Goal: Communication & Community: Participate in discussion

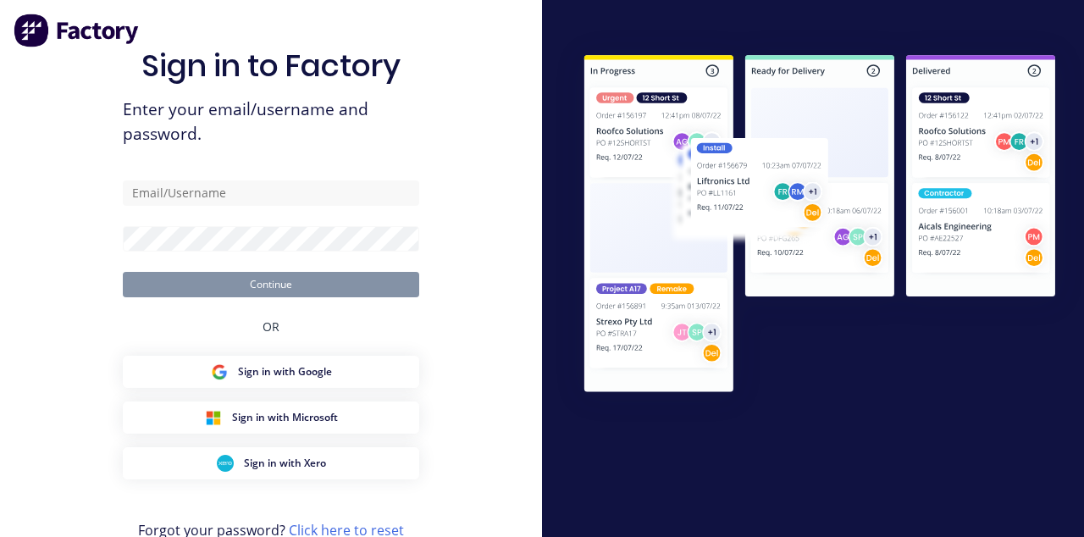
type input "[EMAIL_ADDRESS][DOMAIN_NAME]"
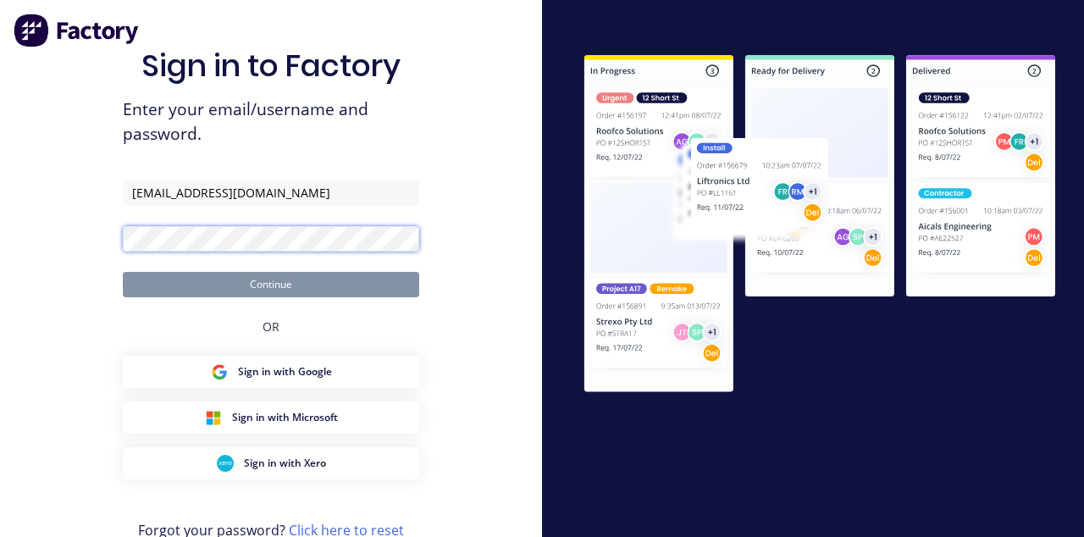
click at [123, 272] on button "Continue" at bounding box center [271, 284] width 296 height 25
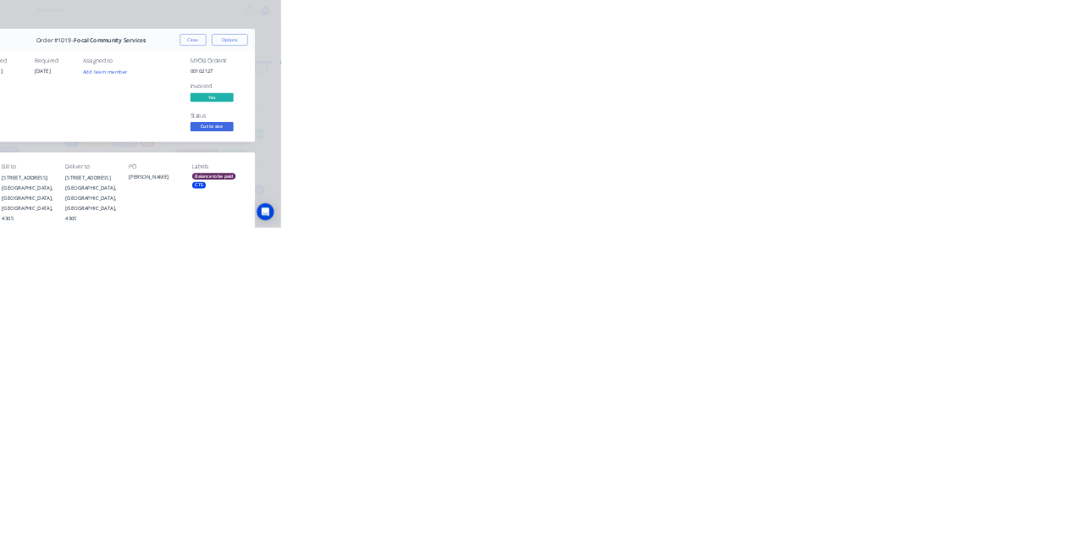
click at [906, 93] on button "Close" at bounding box center [875, 93] width 62 height 27
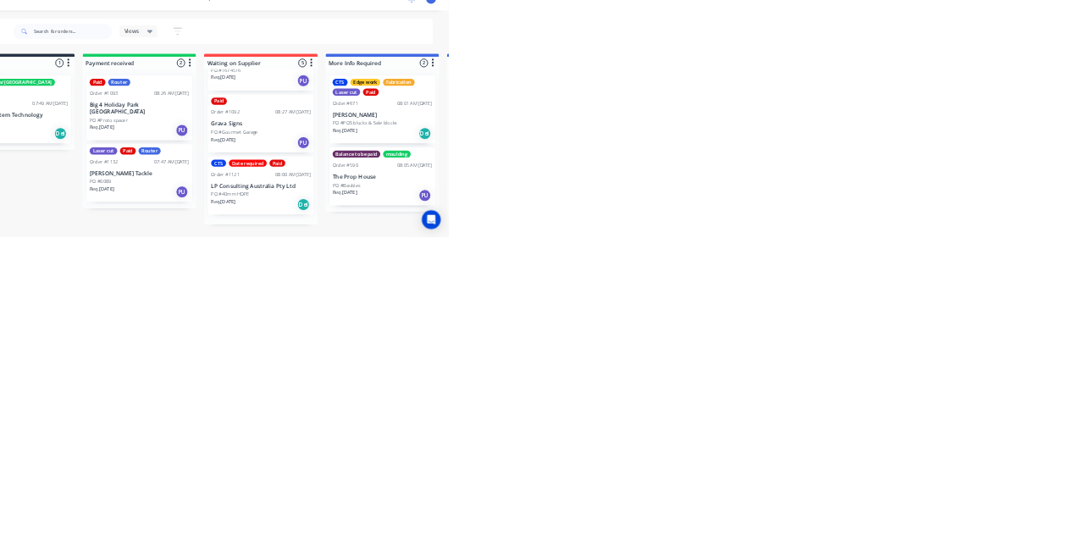
scroll to position [290, 0]
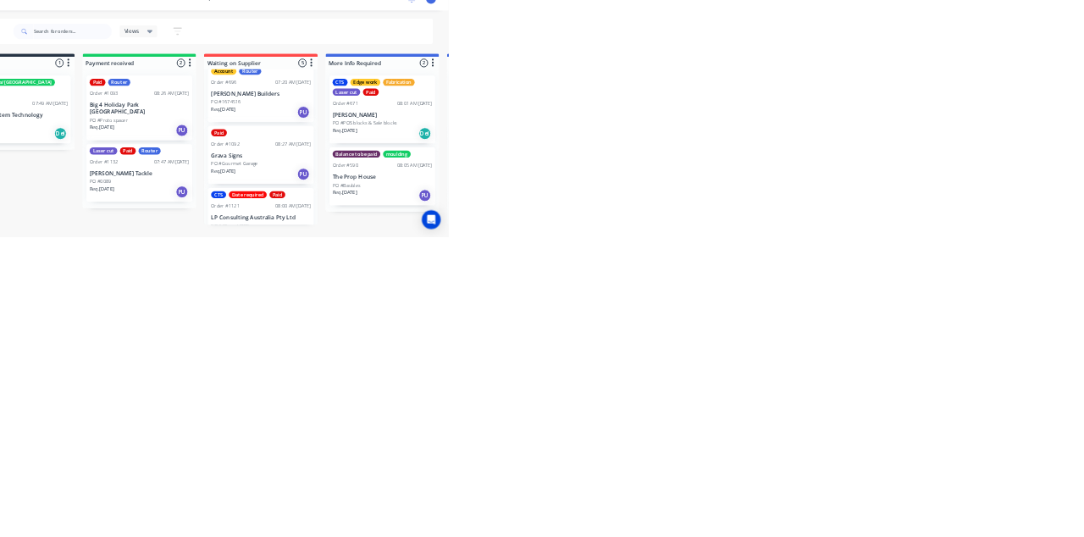
click at [684, 234] on div "Account Router Order #696 07:20 AM 01/08/25 Hutchinson Builders PO #1674516 Req…" at bounding box center [679, 230] width 227 height 124
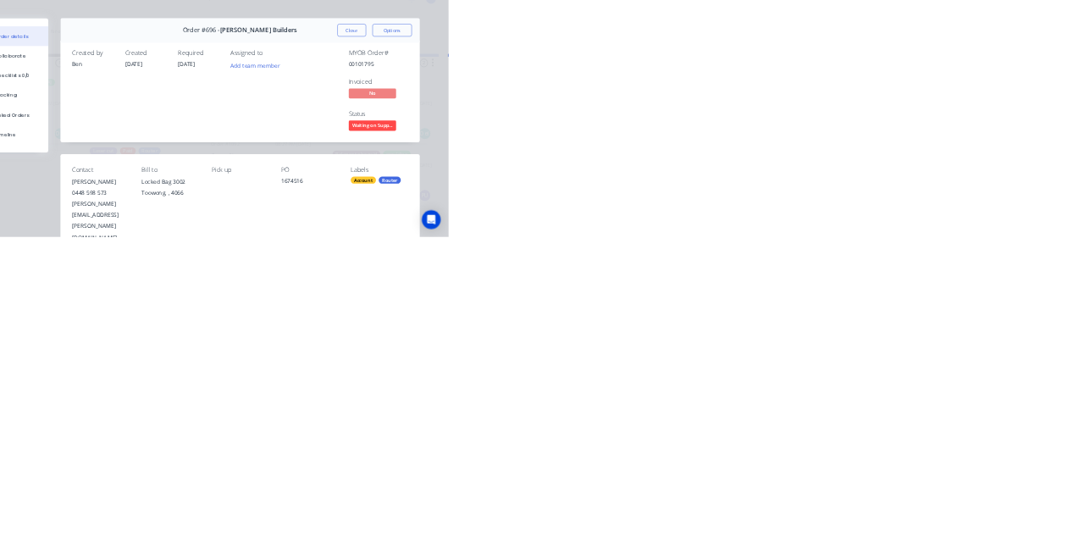
click at [906, 98] on button "Close" at bounding box center [875, 93] width 62 height 27
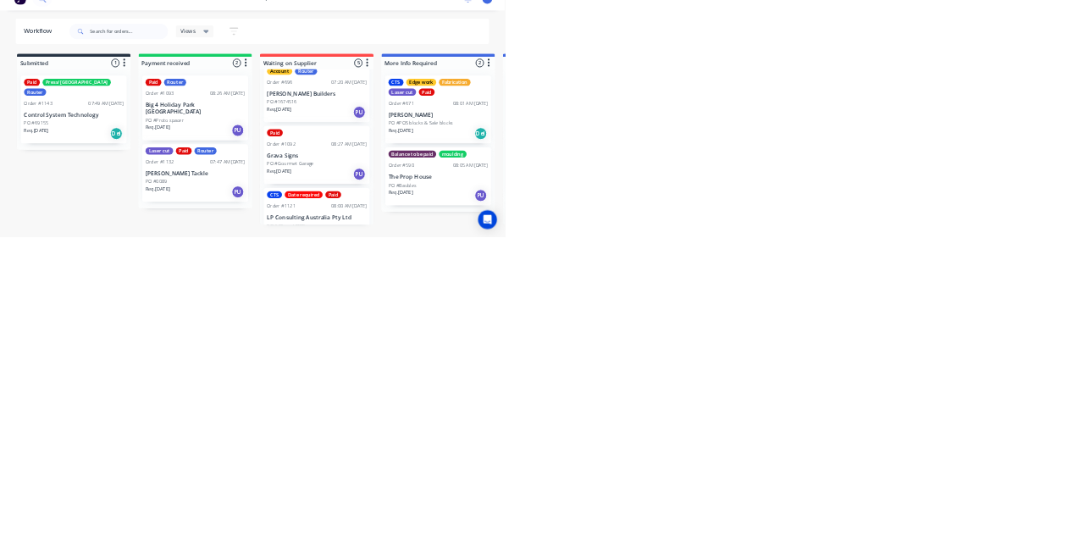
click at [677, 374] on div "Paid Order #1092 08:27 AM 14/08/25 Grava Signs PO #Gourmet Garage Req. 11/08/25…" at bounding box center [679, 362] width 227 height 124
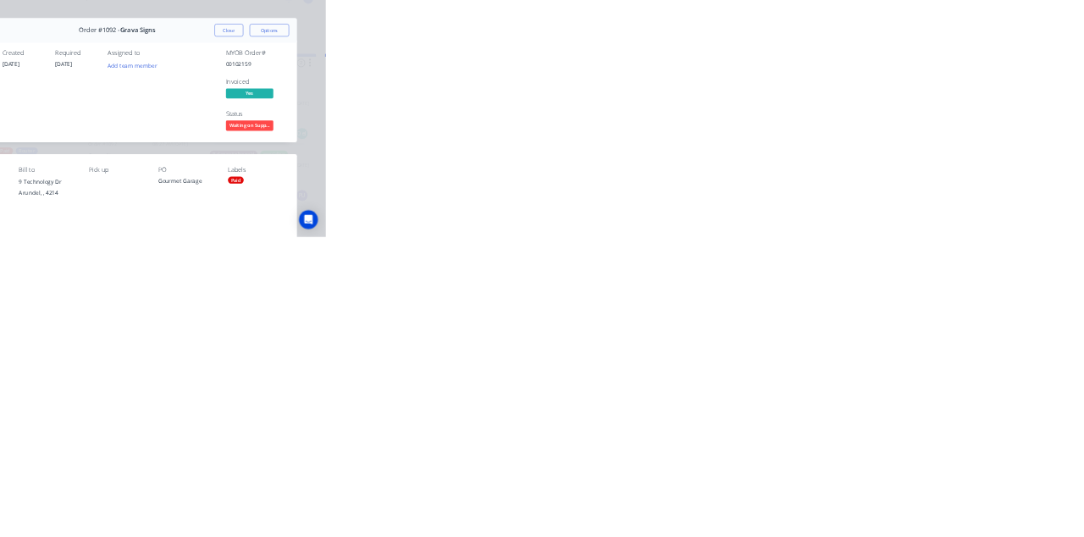
click at [906, 93] on button "Close" at bounding box center [875, 93] width 62 height 27
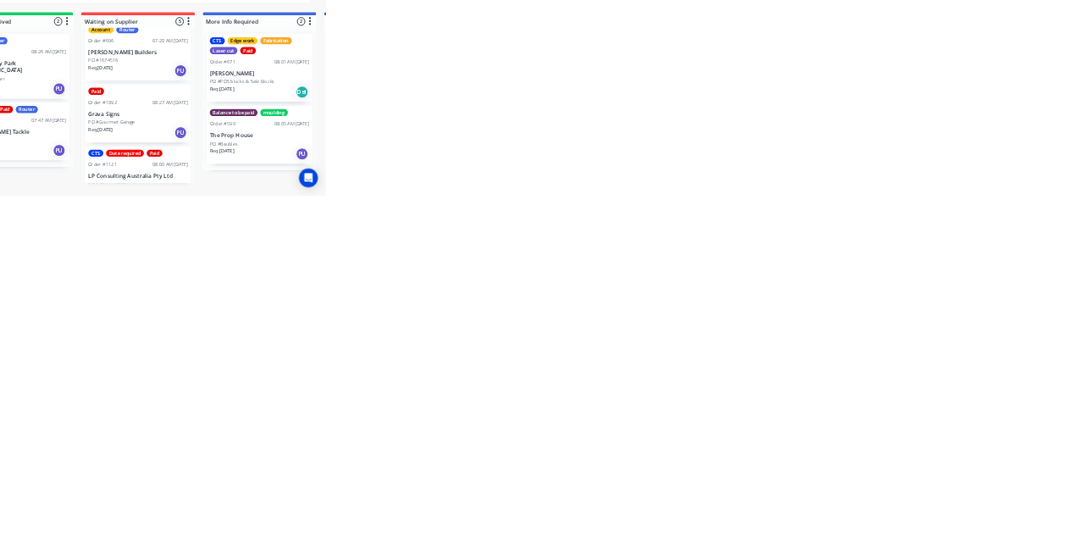
scroll to position [0, 0]
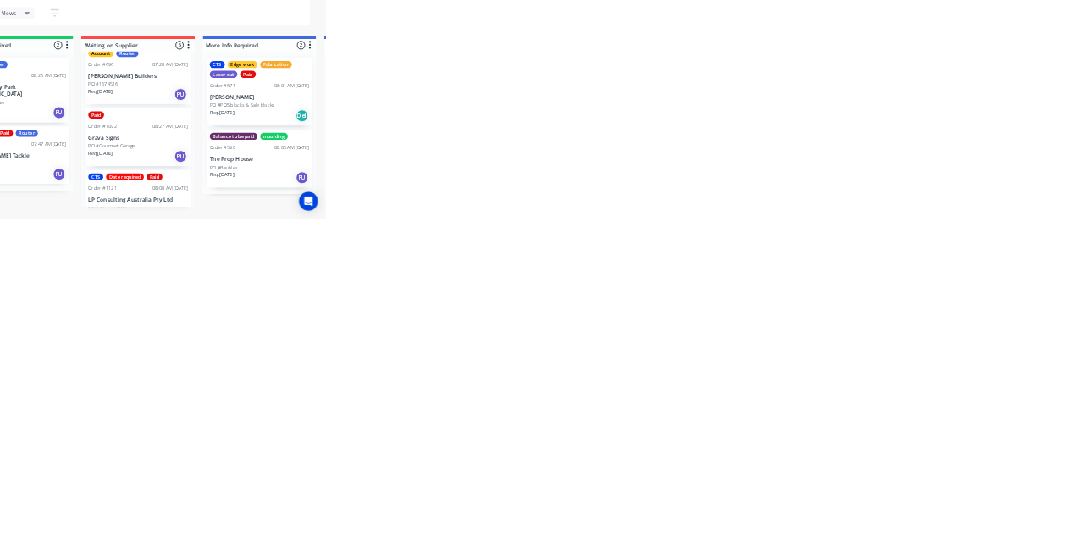
click at [679, 503] on p "LP Consulting Australia Pty Ltd" at bounding box center [679, 496] width 213 height 14
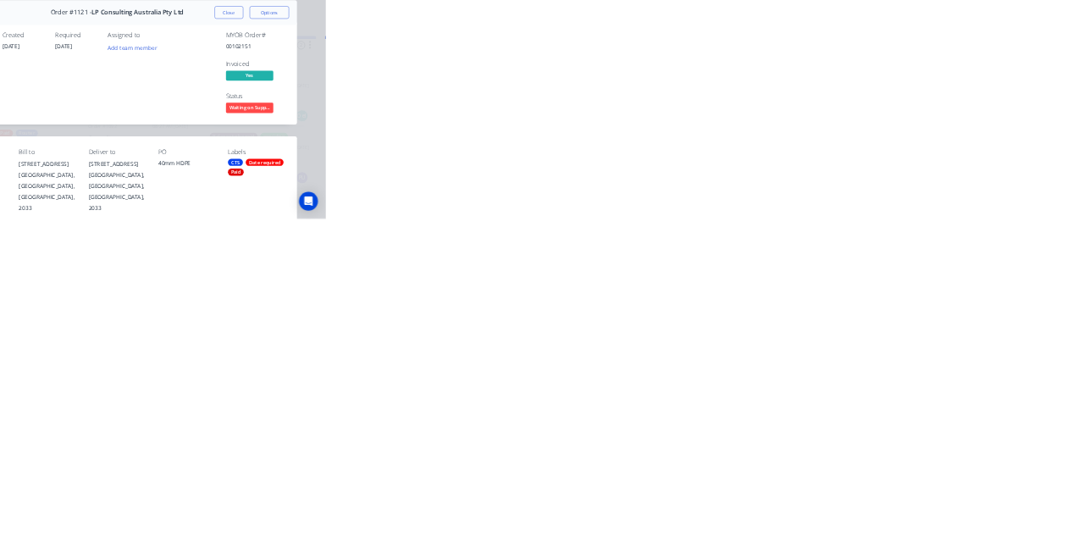
click at [906, 94] on button "Close" at bounding box center [875, 93] width 62 height 27
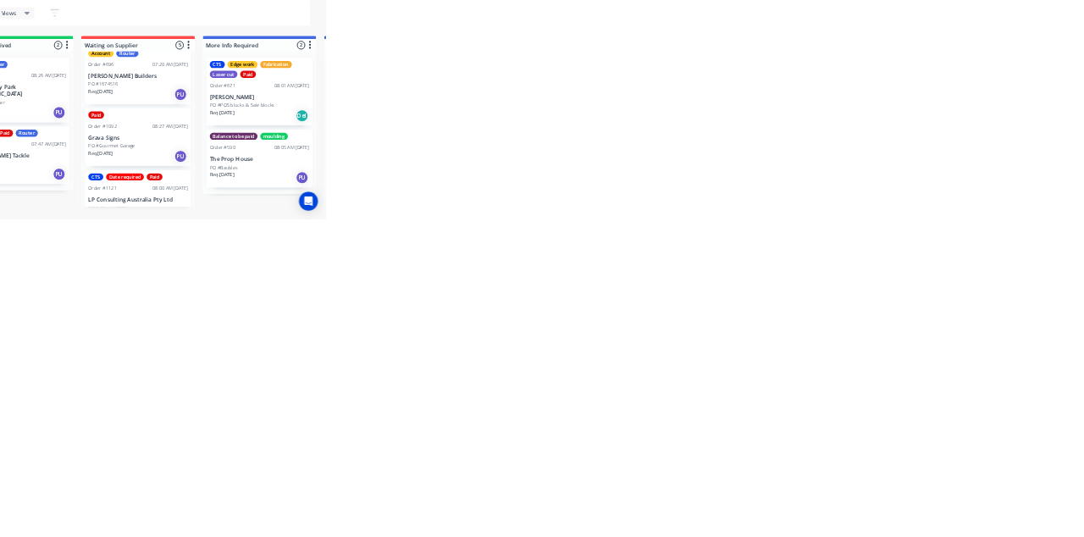
click at [699, 256] on div "PO #1674516" at bounding box center [679, 247] width 213 height 15
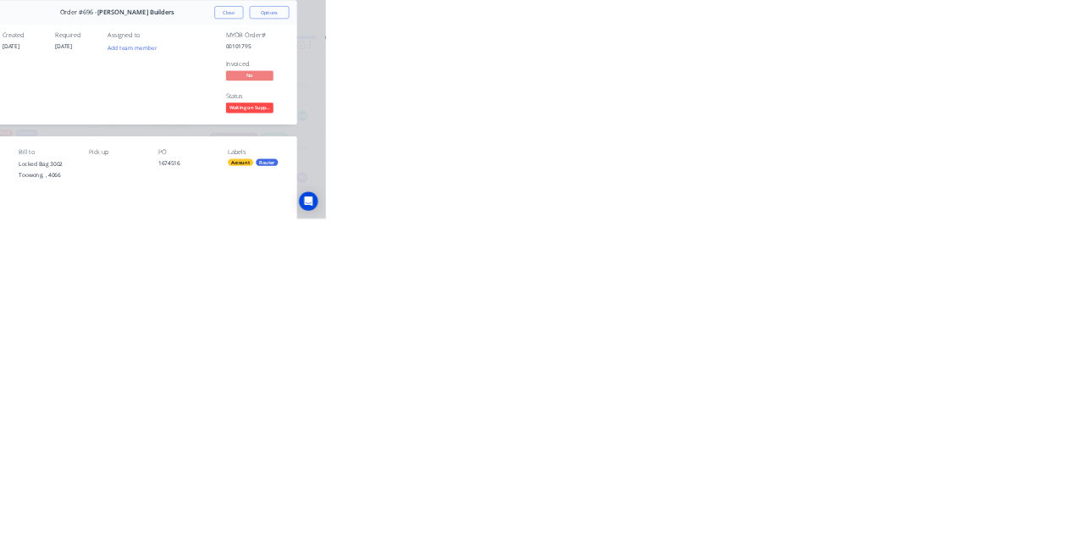
click at [906, 93] on button "Close" at bounding box center [875, 93] width 62 height 27
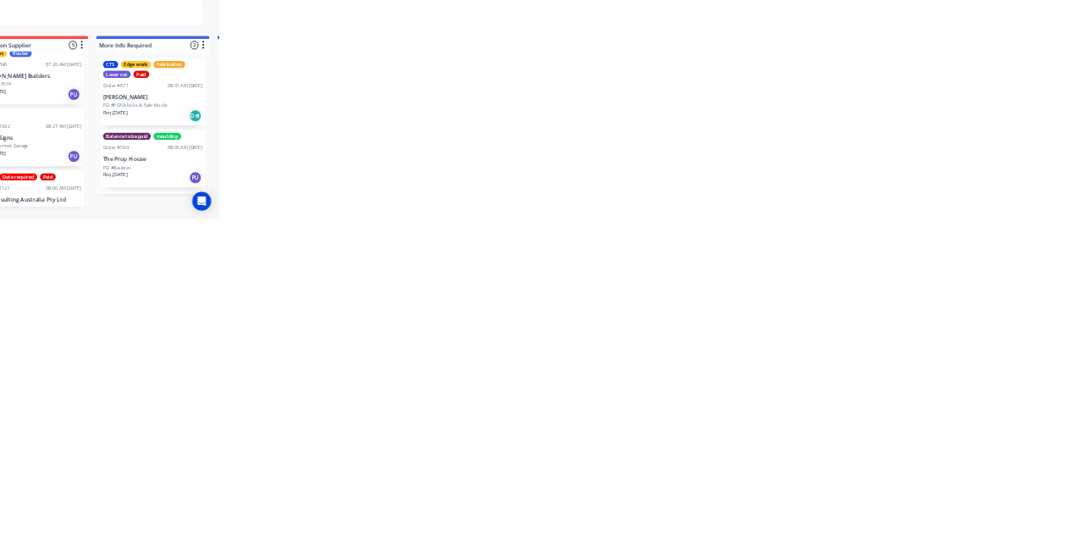
scroll to position [269, 0]
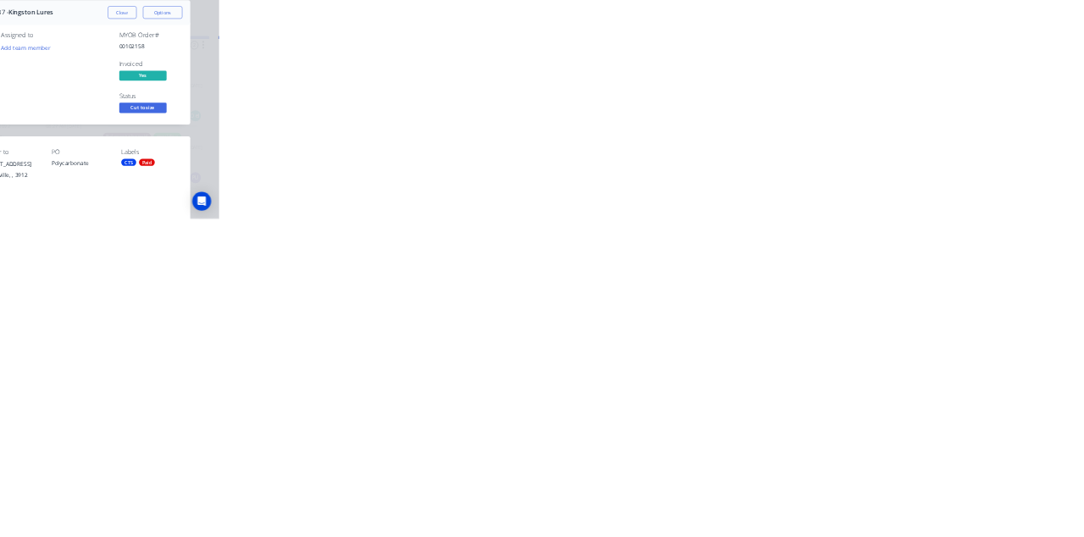
click at [177, 153] on div "Collaborate" at bounding box center [143, 148] width 67 height 15
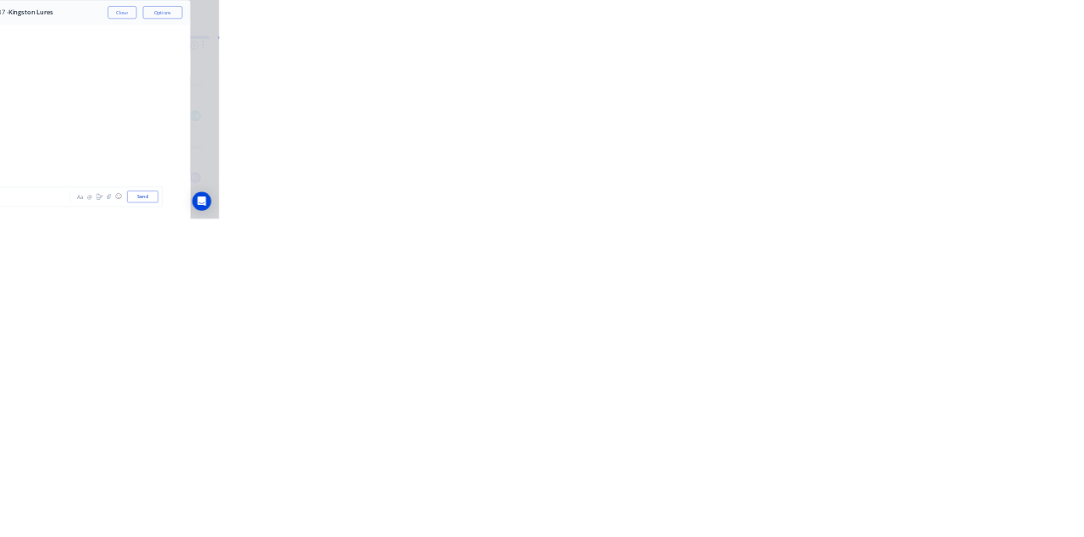
click at [906, 93] on button "Close" at bounding box center [875, 93] width 62 height 27
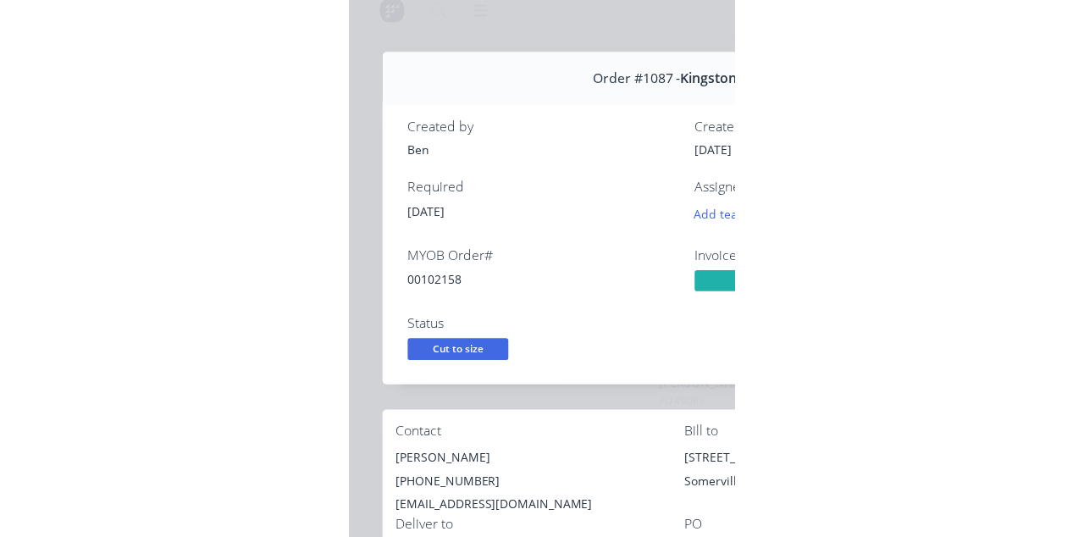
scroll to position [0, 0]
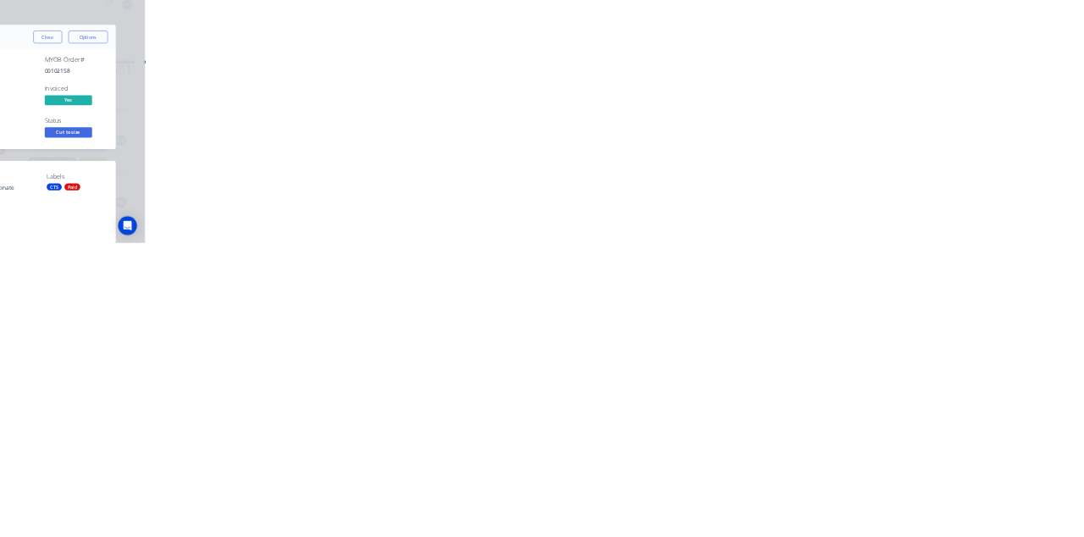
click at [906, 93] on button "Close" at bounding box center [875, 93] width 62 height 27
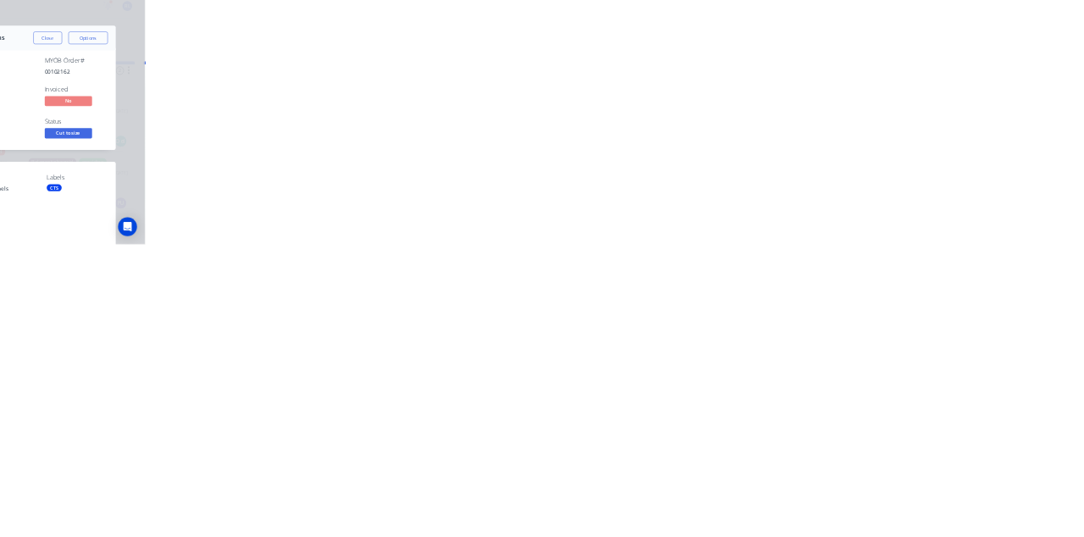
click at [1083, 536] on div "Order details Collaborate Checklists 0/0 Tracking Linked Orders Timeline Order …" at bounding box center [542, 268] width 1084 height 537
click at [906, 98] on button "Close" at bounding box center [875, 93] width 62 height 27
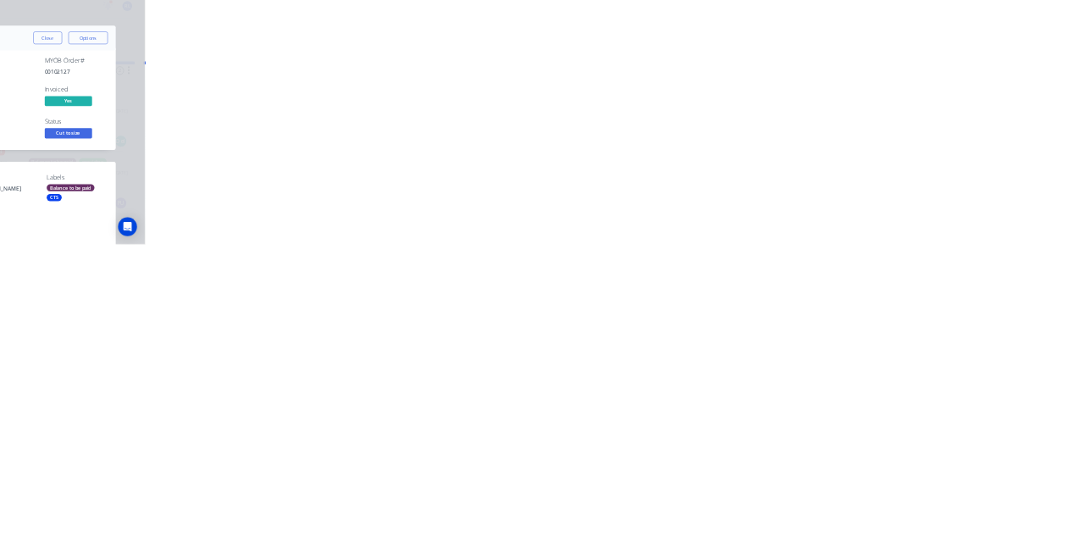
click at [224, 168] on button "Collaborate" at bounding box center [144, 148] width 161 height 42
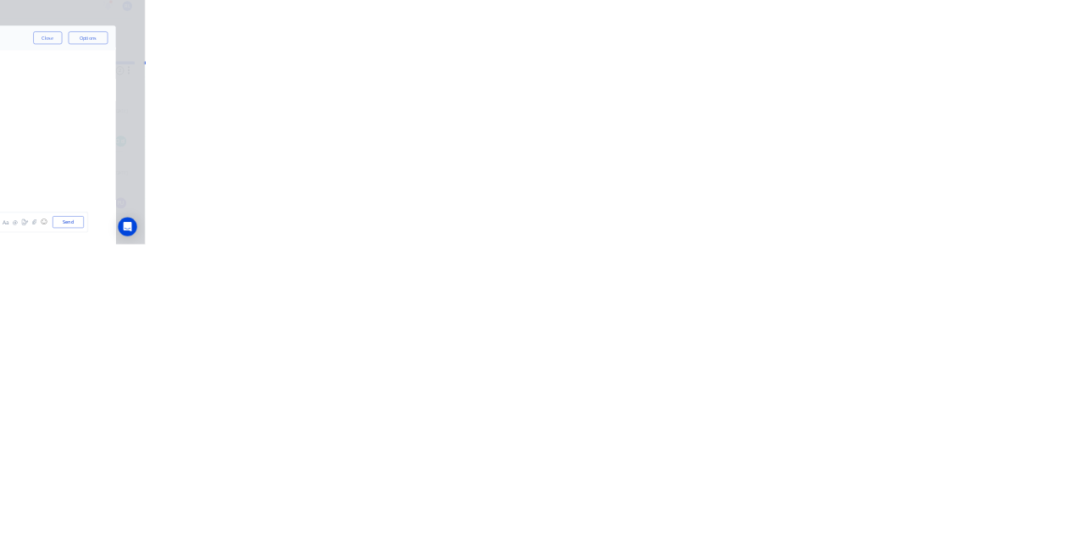
click at [906, 95] on button "Close" at bounding box center [875, 93] width 62 height 27
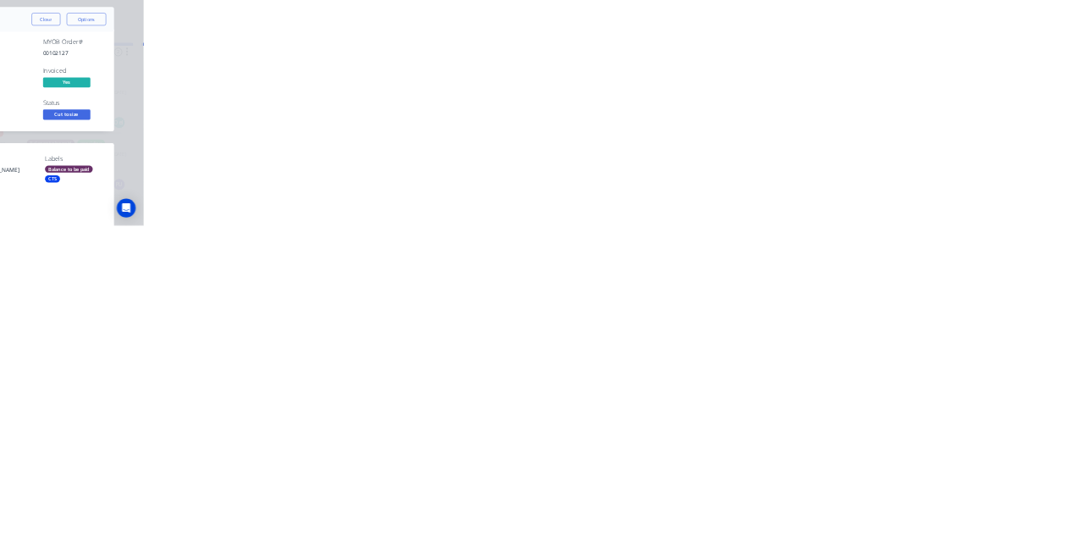
click at [224, 157] on button "Collaborate" at bounding box center [144, 148] width 161 height 42
click at [906, 93] on button "Close" at bounding box center [875, 93] width 62 height 27
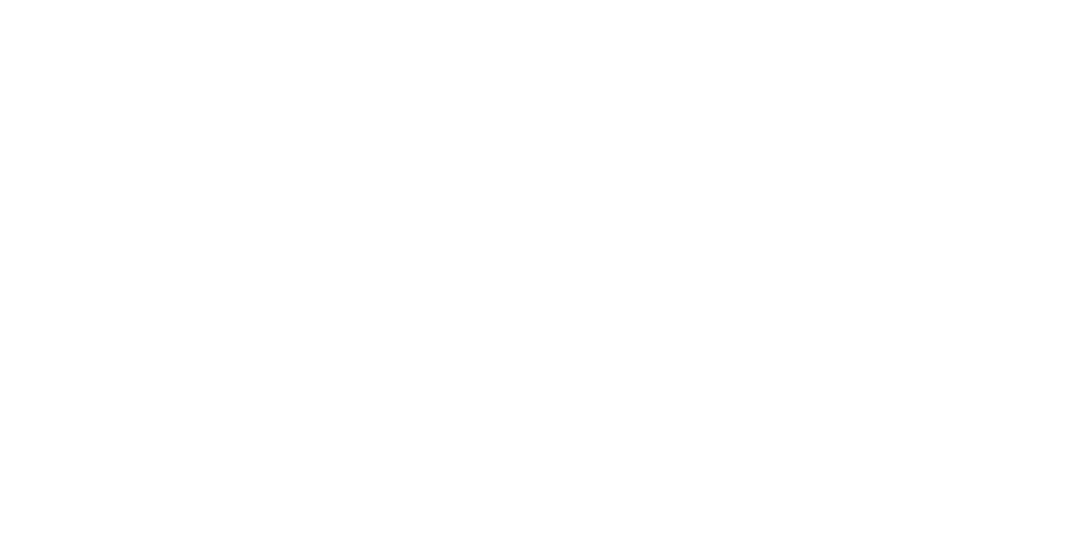
click at [177, 154] on div "Collaborate" at bounding box center [143, 148] width 67 height 15
click at [762, 499] on div at bounding box center [545, 490] width 434 height 18
click at [953, 502] on button "Send" at bounding box center [919, 489] width 67 height 25
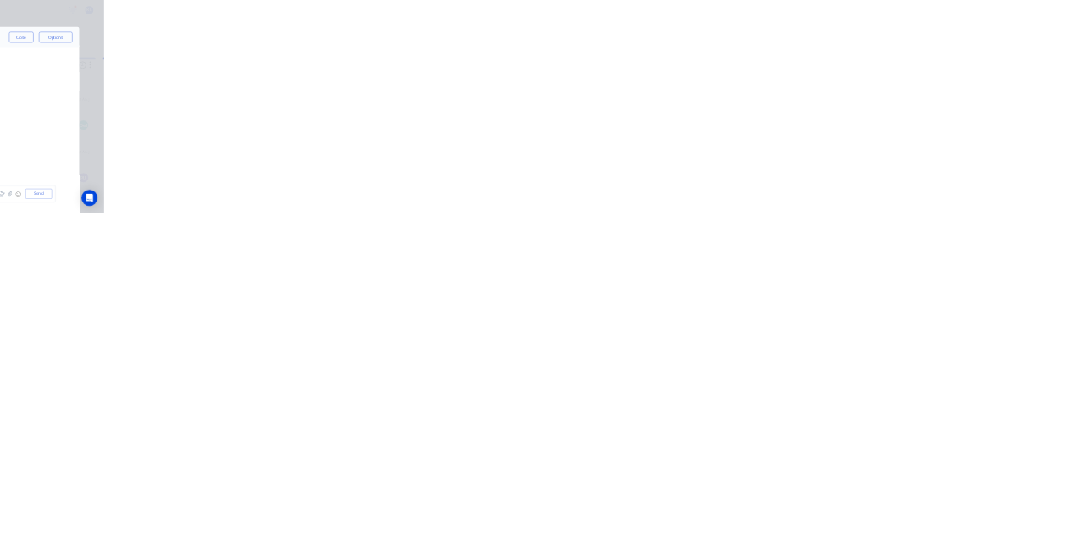
click at [762, 499] on div at bounding box center [545, 490] width 434 height 18
click at [762, 499] on div "@k" at bounding box center [545, 490] width 434 height 18
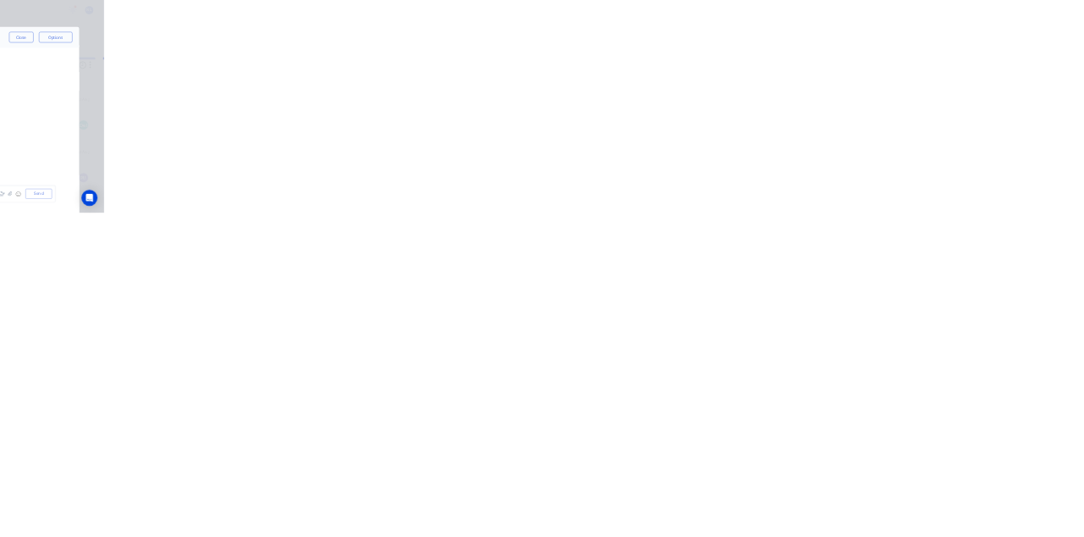
click at [762, 499] on div "@k" at bounding box center [545, 490] width 434 height 18
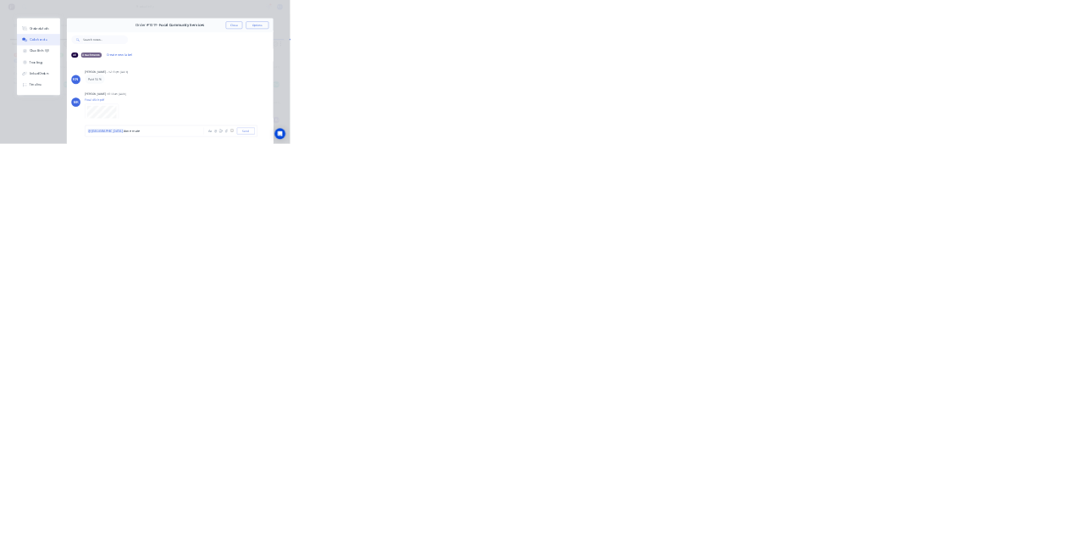
click at [1083, 536] on div "Order details Collaborate Checklists 0/0 Tracking Linked Orders Timeline Order …" at bounding box center [542, 268] width 1084 height 537
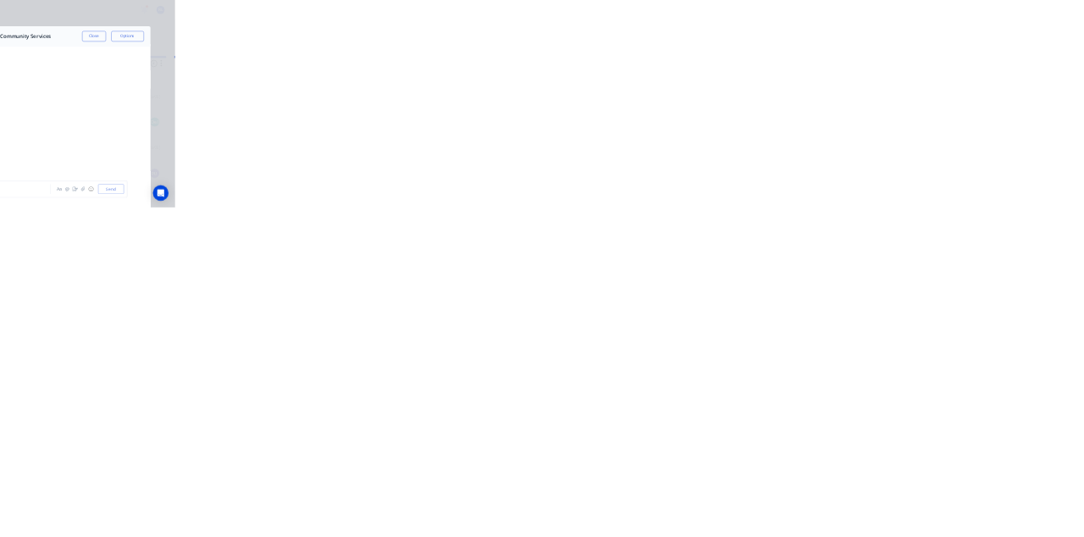
click at [906, 93] on button "Close" at bounding box center [875, 93] width 62 height 27
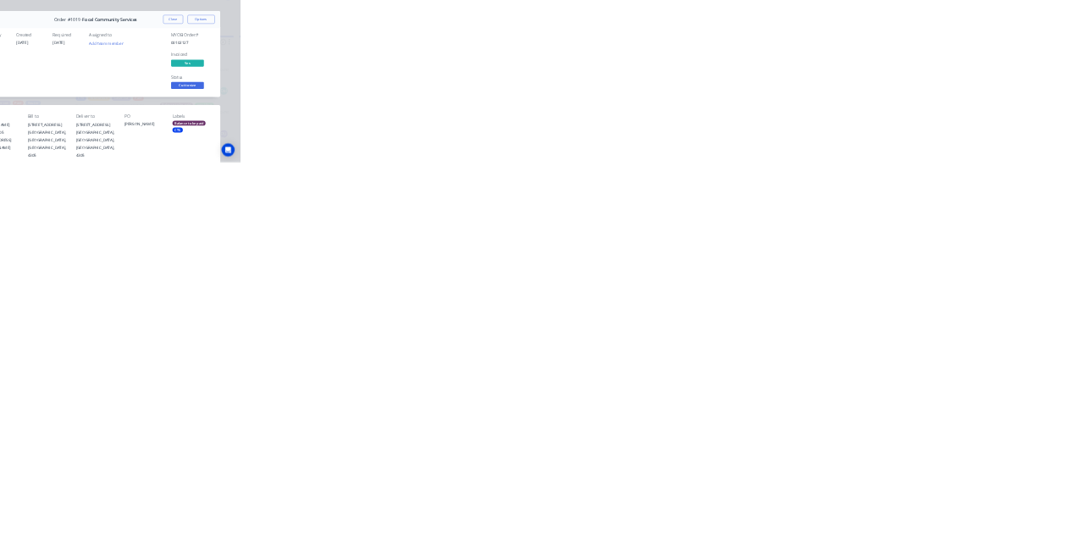
click at [177, 143] on div "Collaborate" at bounding box center [143, 148] width 67 height 15
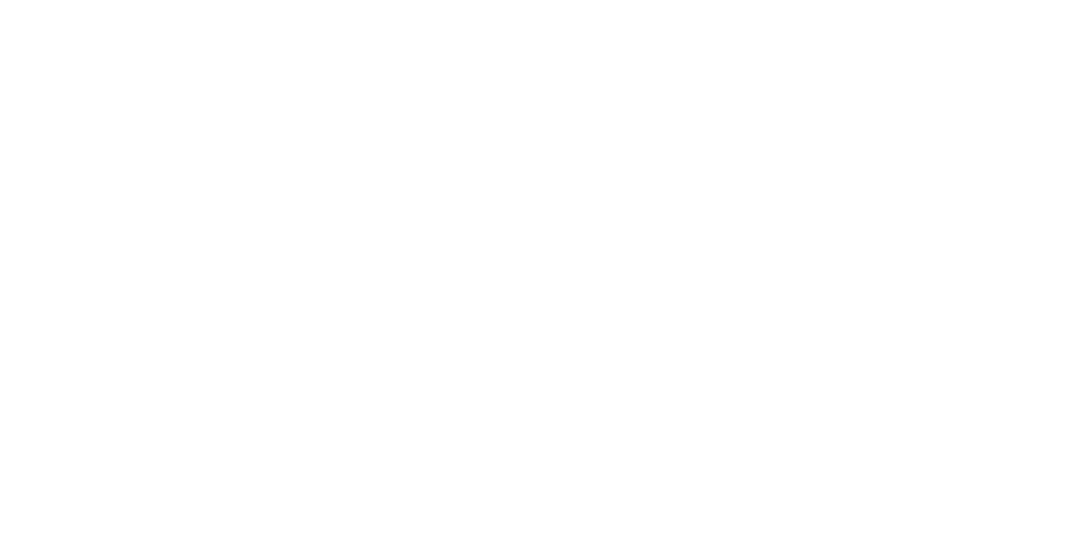
click at [762, 499] on div at bounding box center [545, 490] width 434 height 18
click at [953, 502] on button "Send" at bounding box center [919, 489] width 67 height 25
click at [906, 91] on button "Close" at bounding box center [875, 93] width 62 height 27
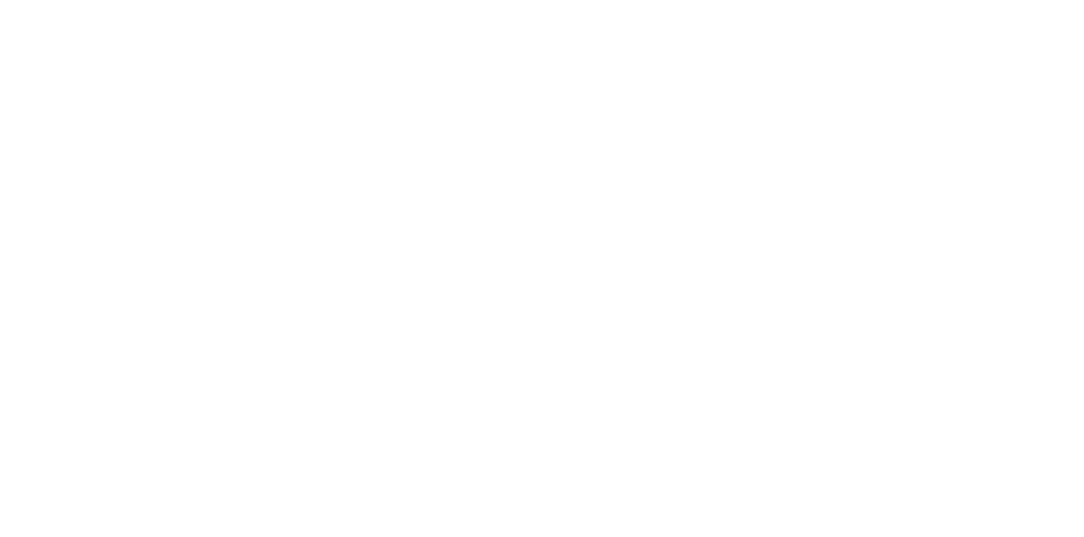
click at [906, 97] on button "Close" at bounding box center [875, 93] width 62 height 27
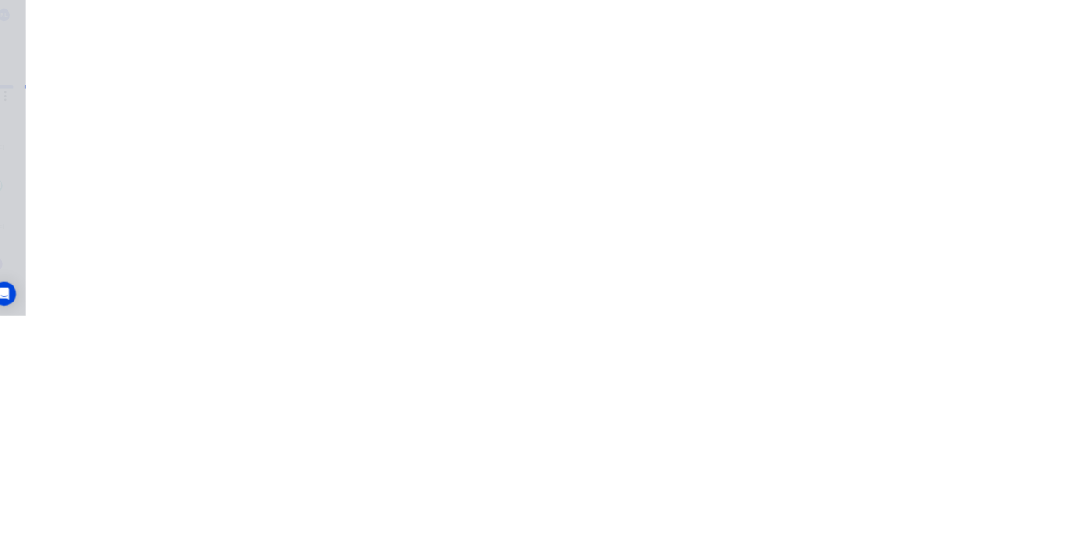
scroll to position [0, 0]
click at [906, 93] on button "Close" at bounding box center [875, 93] width 62 height 27
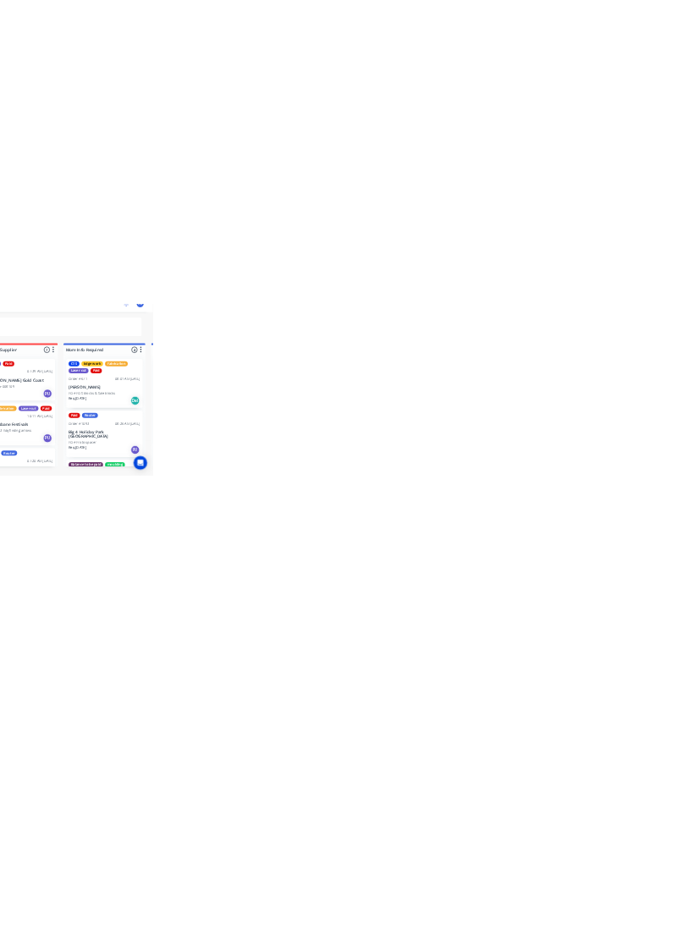
scroll to position [549, 0]
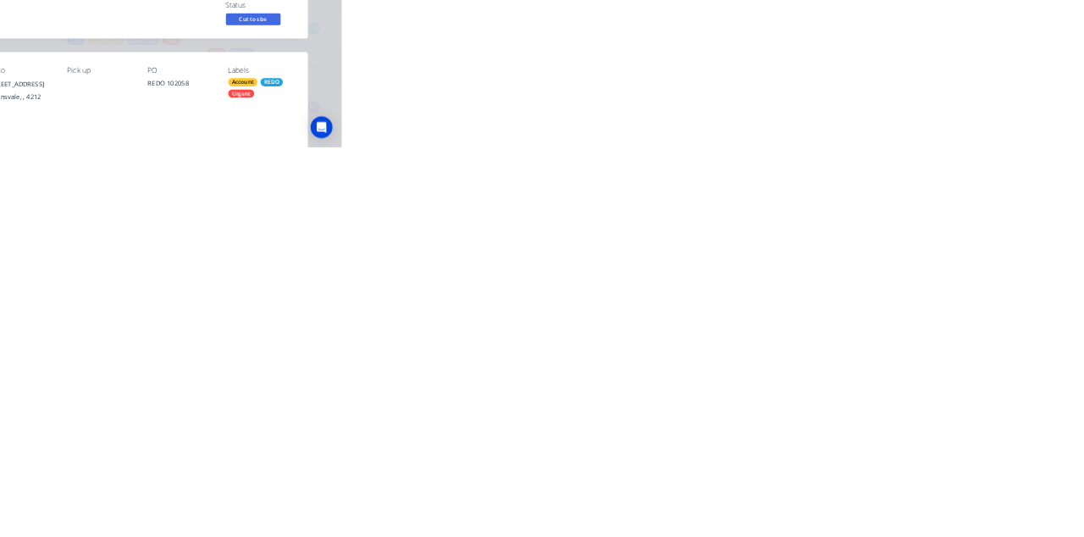
scroll to position [0, 0]
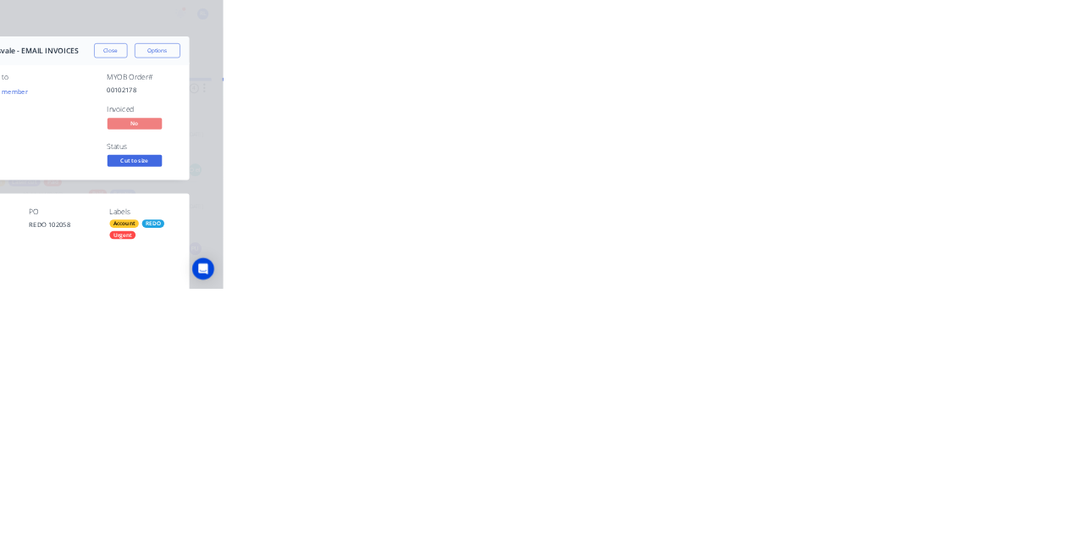
click at [177, 141] on div "Collaborate" at bounding box center [143, 148] width 67 height 15
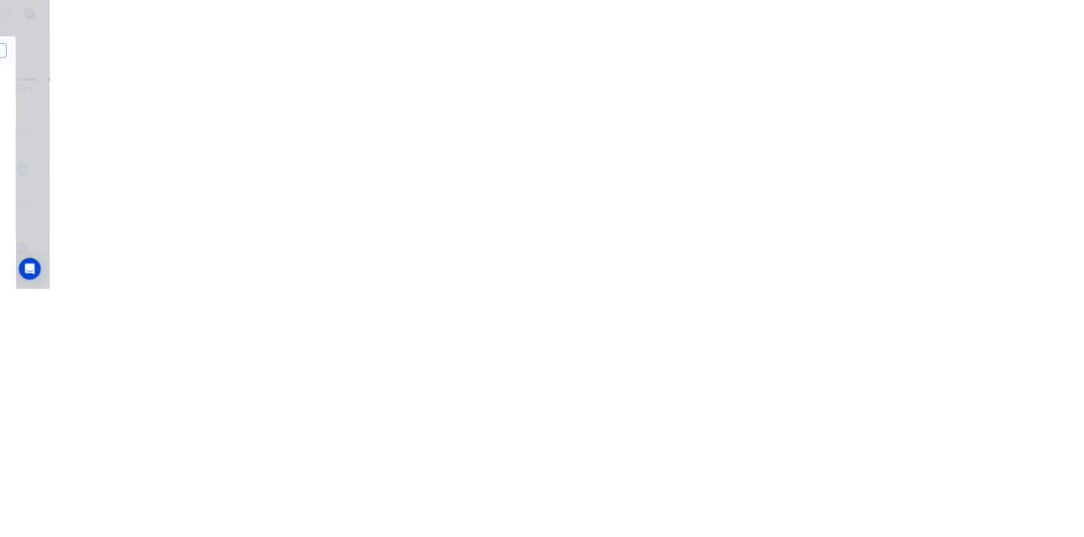
click at [906, 91] on button "Close" at bounding box center [875, 93] width 62 height 27
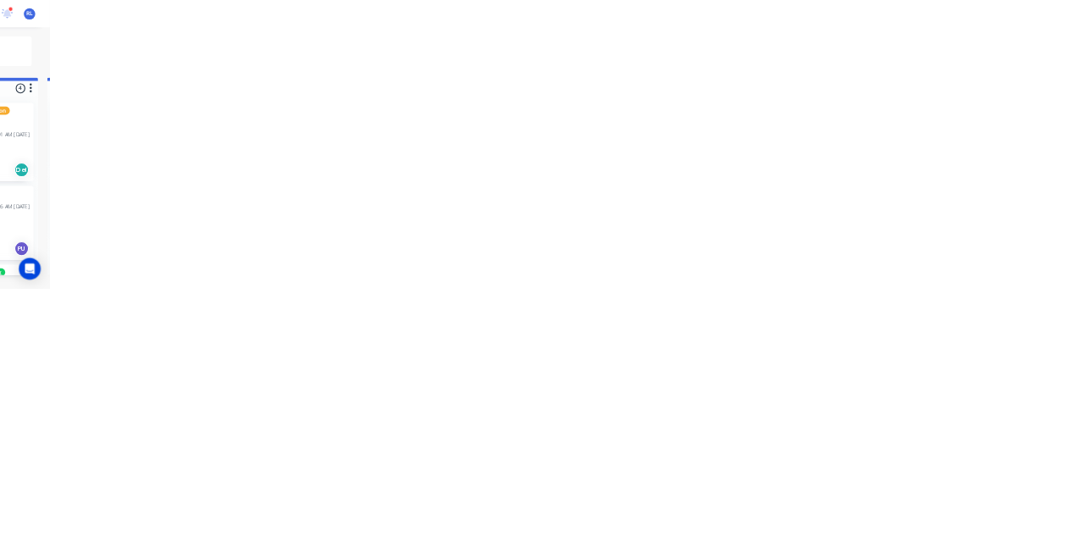
scroll to position [549, 0]
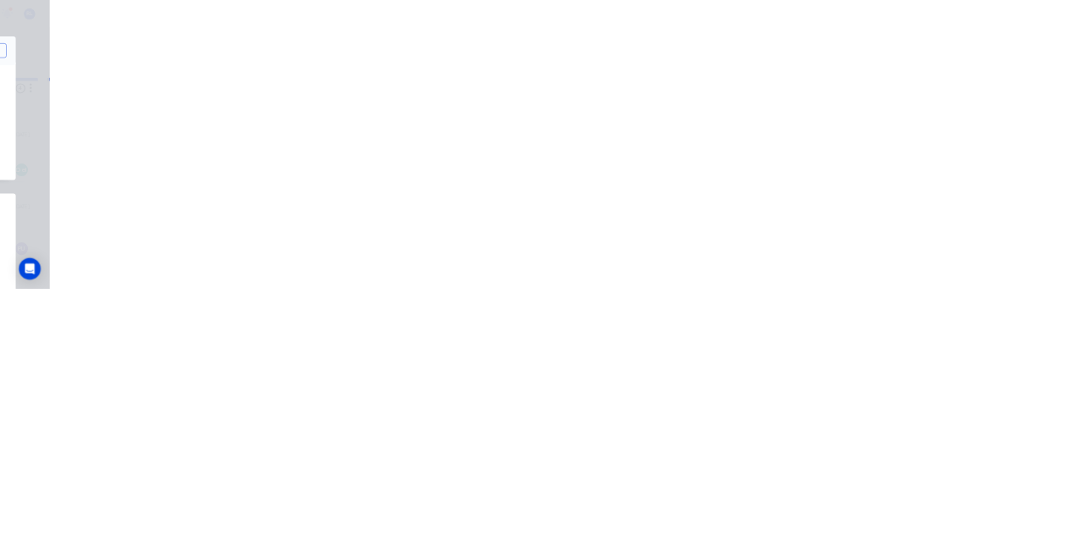
click at [177, 151] on div "Collaborate" at bounding box center [143, 148] width 67 height 15
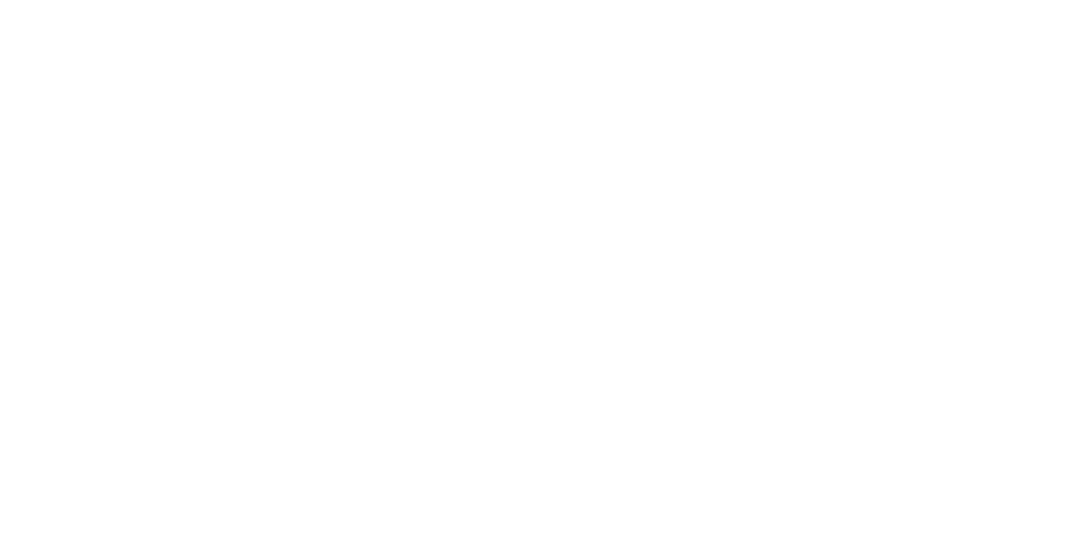
scroll to position [0, 0]
click at [906, 92] on button "Close" at bounding box center [875, 93] width 62 height 27
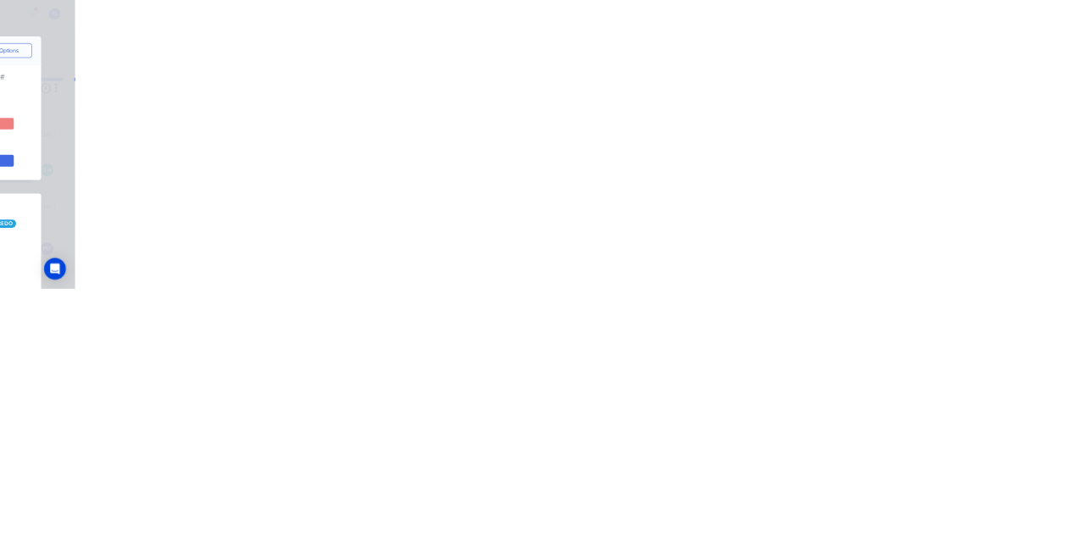
click at [177, 141] on div "Collaborate" at bounding box center [143, 148] width 67 height 15
click at [762, 499] on div at bounding box center [545, 490] width 434 height 18
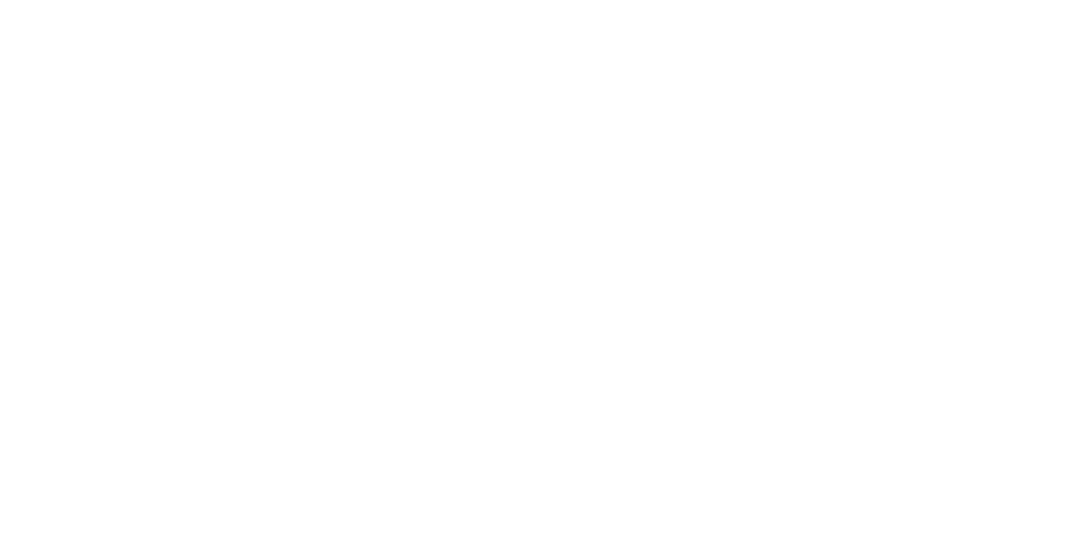
click at [762, 499] on div "@k" at bounding box center [545, 490] width 434 height 18
click at [953, 502] on button "Send" at bounding box center [919, 489] width 67 height 25
click at [906, 93] on button "Close" at bounding box center [875, 93] width 62 height 27
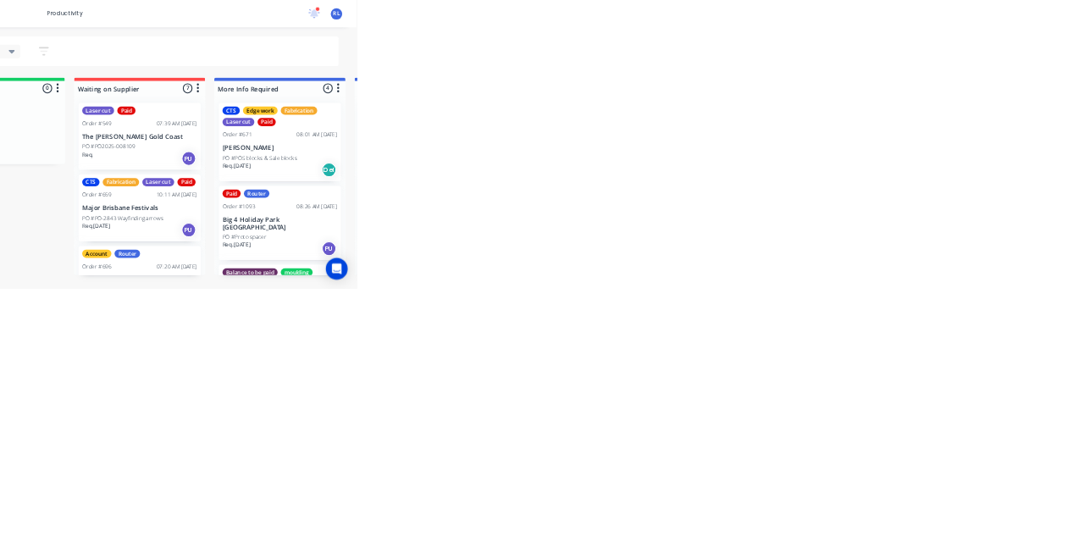
scroll to position [52, 0]
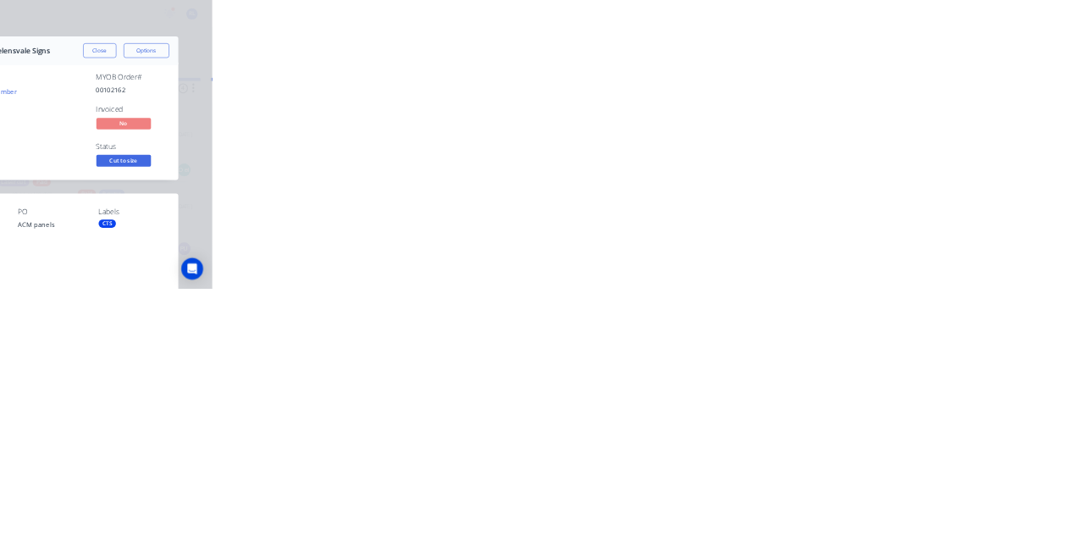
click at [906, 91] on button "Close" at bounding box center [875, 93] width 62 height 27
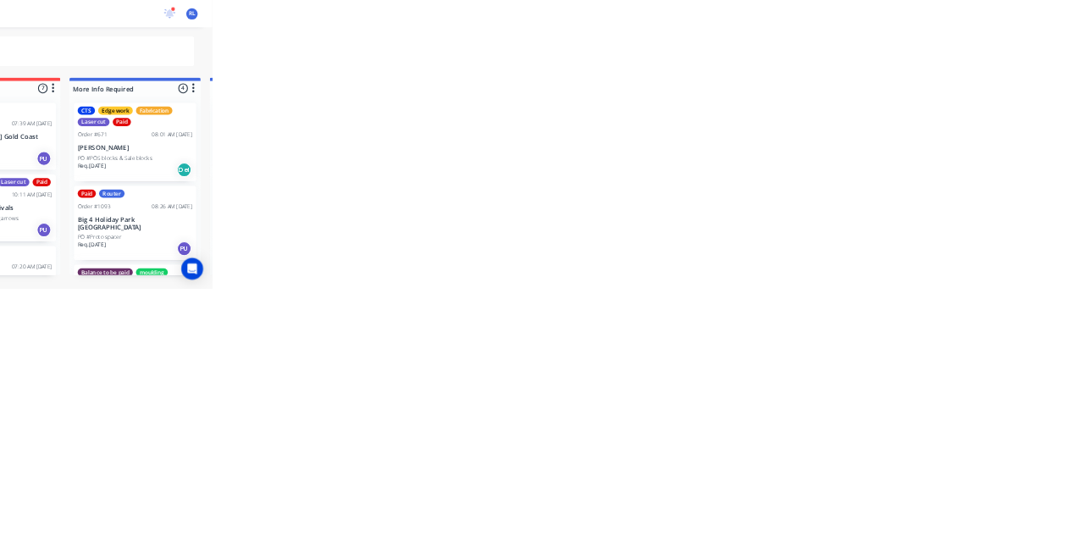
scroll to position [401, 0]
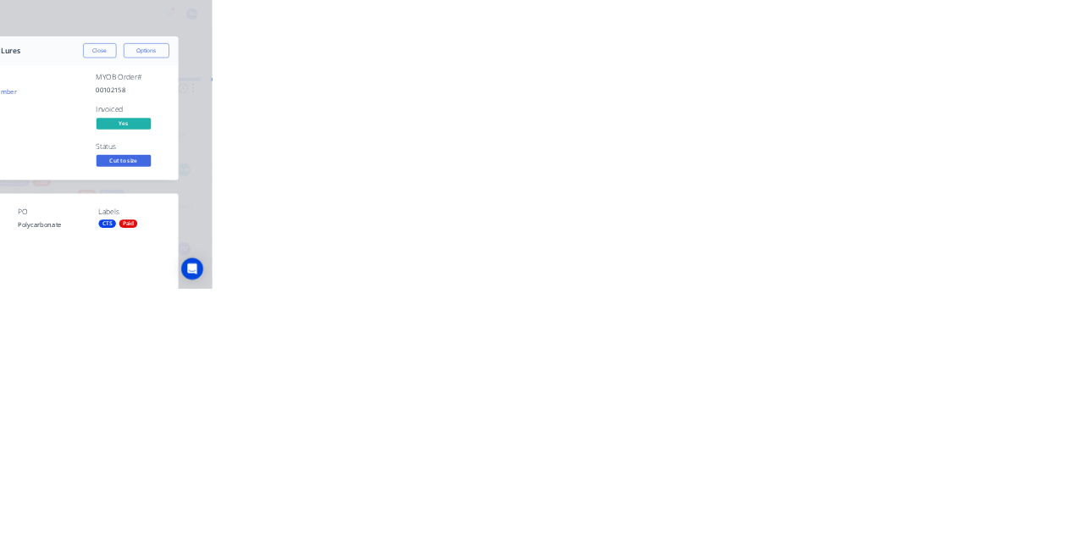
click at [224, 158] on button "Collaborate" at bounding box center [144, 148] width 161 height 42
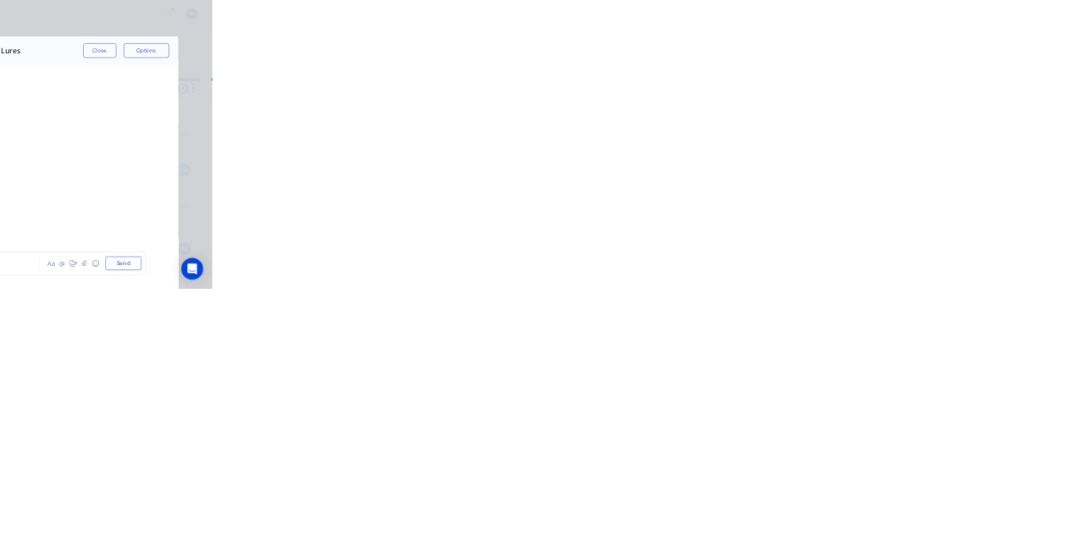
click at [762, 499] on div at bounding box center [545, 490] width 434 height 18
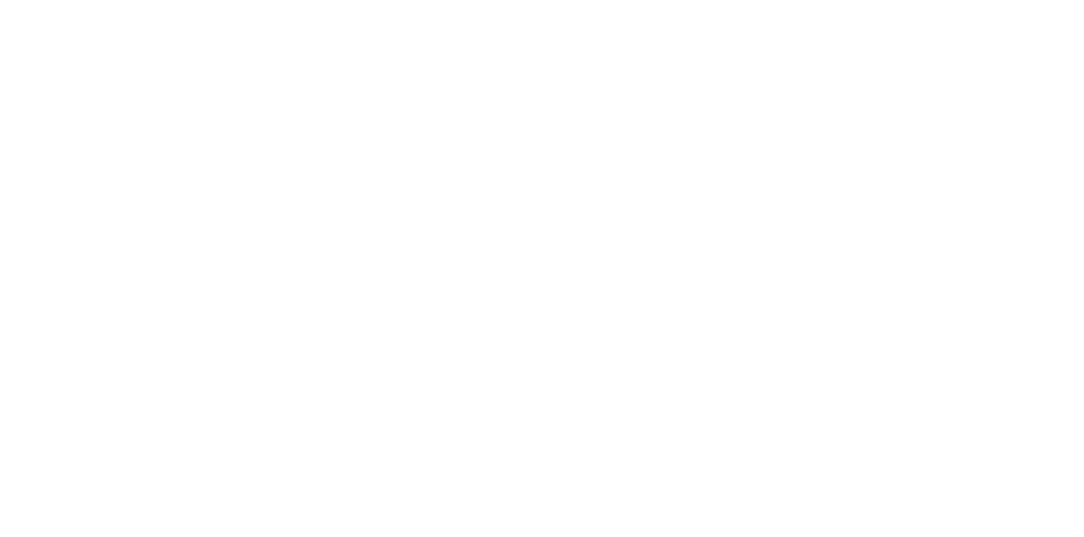
click at [953, 502] on button "Send" at bounding box center [919, 489] width 67 height 25
click at [906, 100] on button "Close" at bounding box center [875, 93] width 62 height 27
